Goal: Entertainment & Leisure: Browse casually

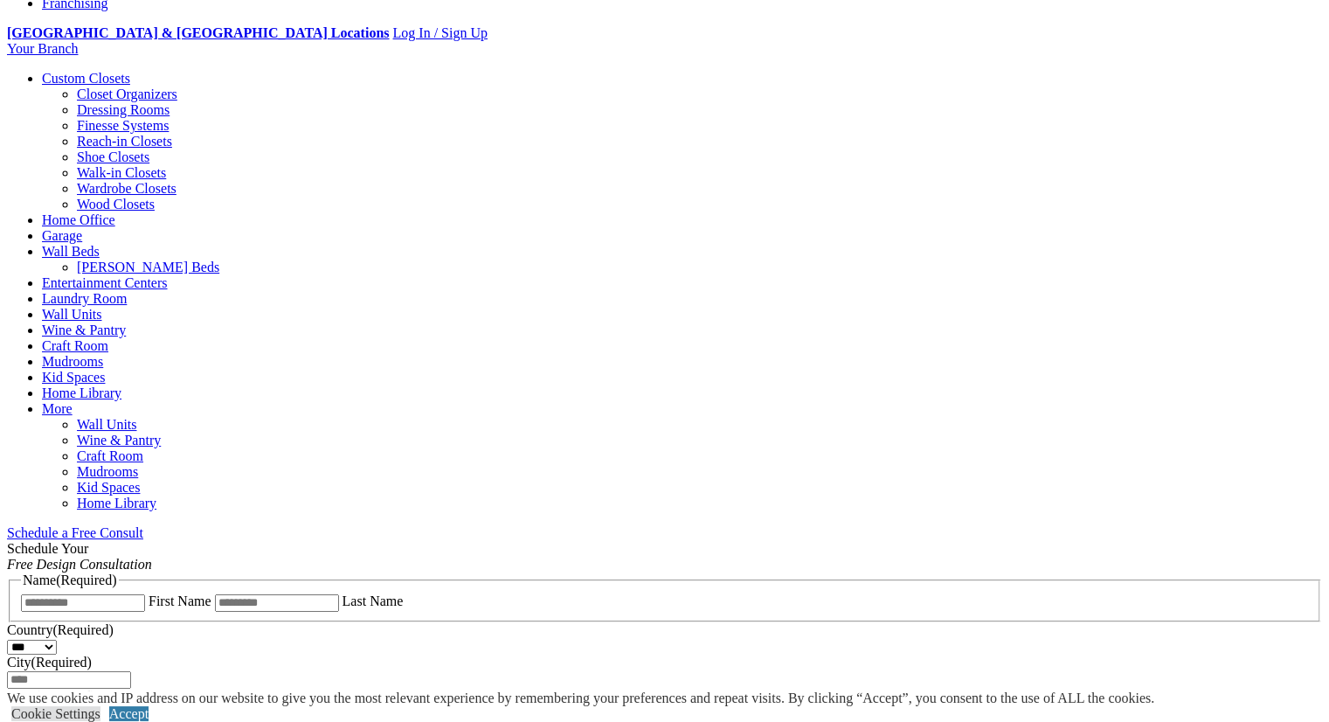
scroll to position [499, 0]
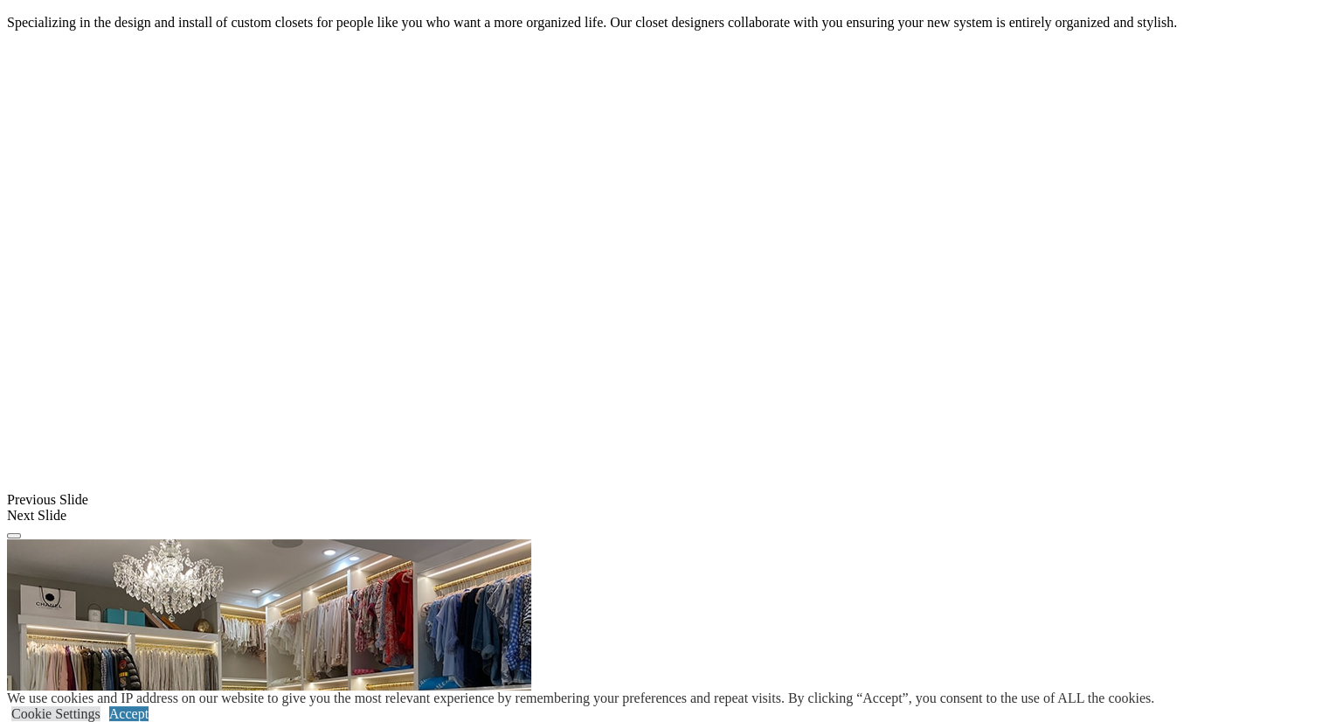
scroll to position [1491, 0]
